Goal: Task Accomplishment & Management: Manage account settings

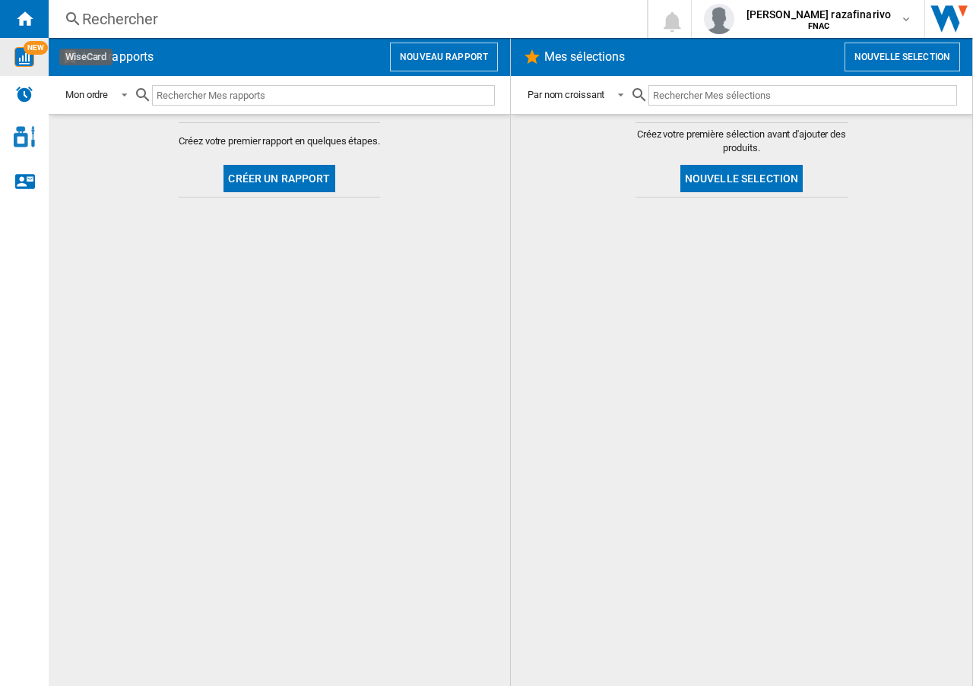
click at [27, 62] on img "WiseCard" at bounding box center [24, 57] width 20 height 20
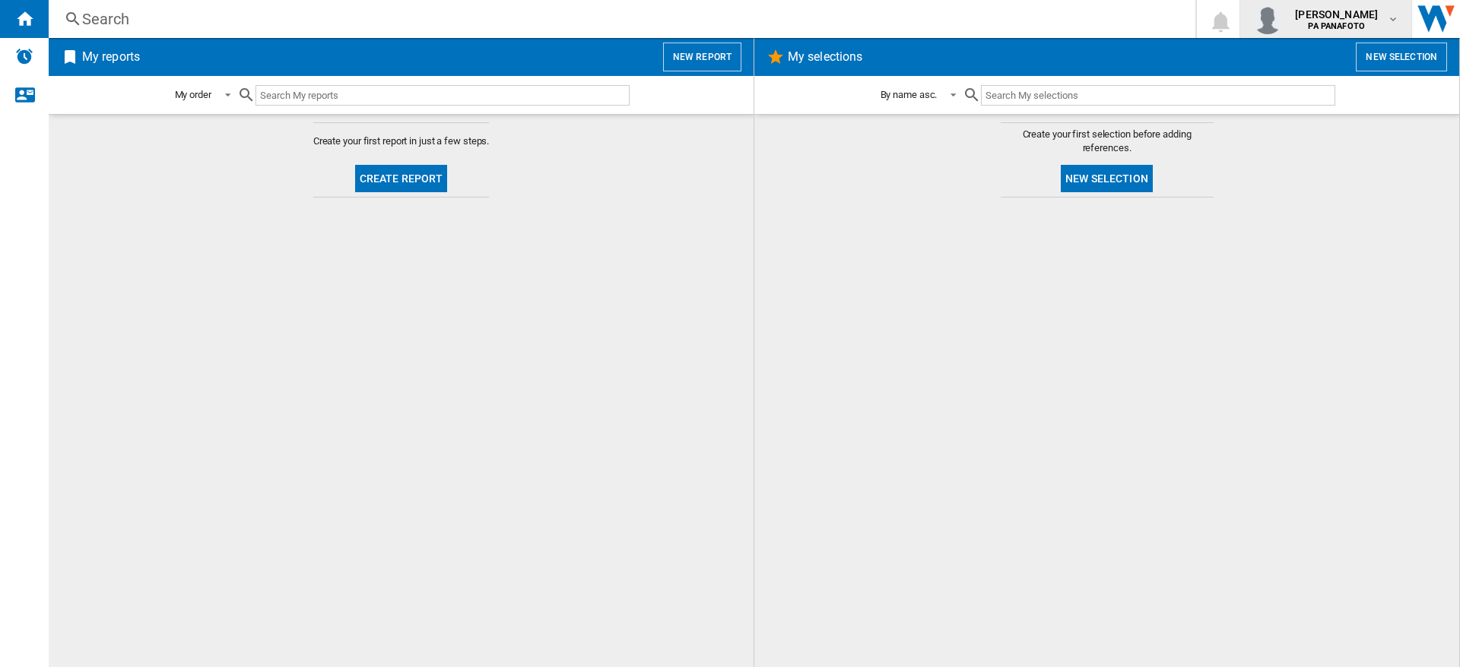
click at [1375, 20] on span "alex richmond" at bounding box center [1336, 14] width 83 height 15
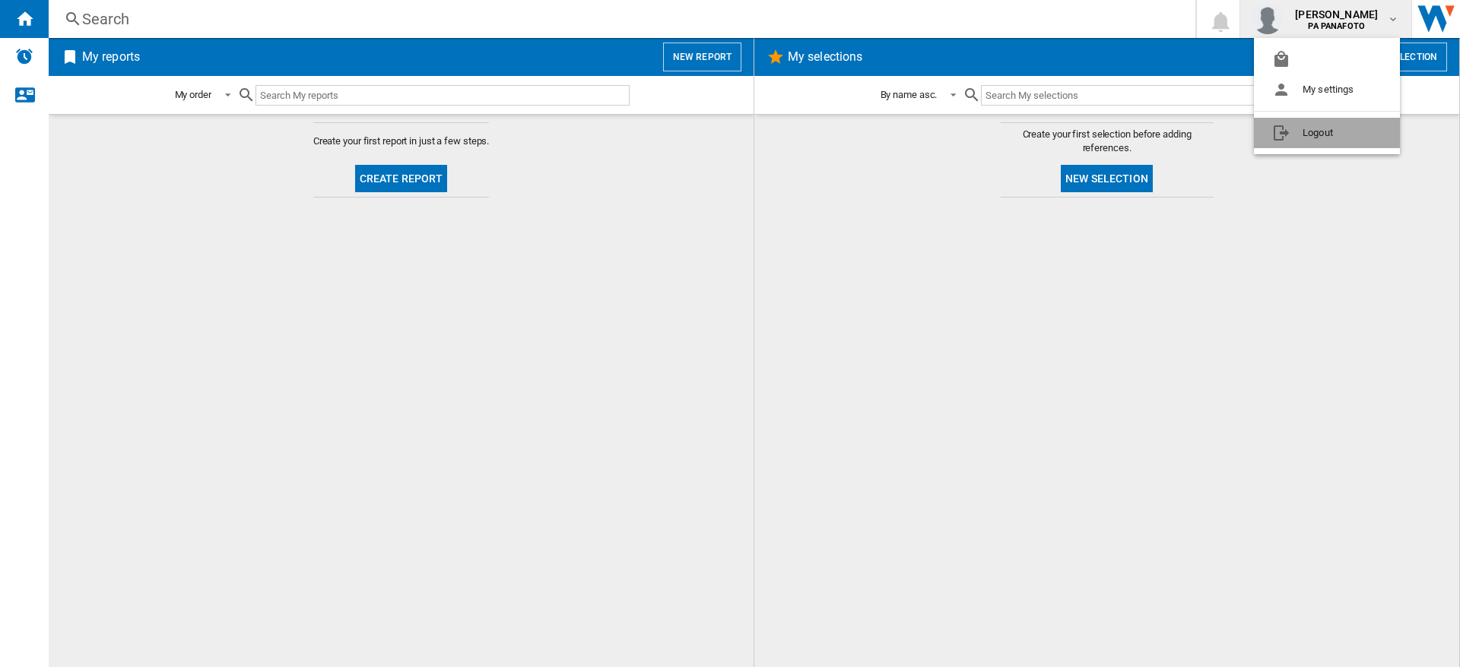
click at [1312, 135] on button "Logout" at bounding box center [1327, 133] width 146 height 30
